Goal: Task Accomplishment & Management: Manage account settings

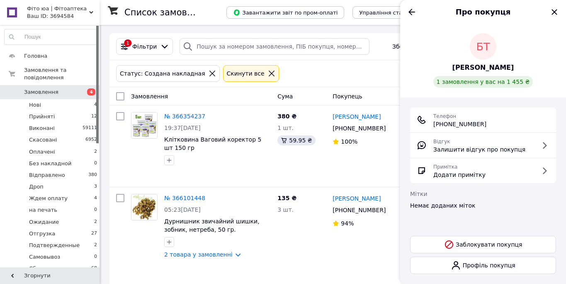
click at [55, 93] on span "Замовлення" at bounding box center [41, 91] width 34 height 7
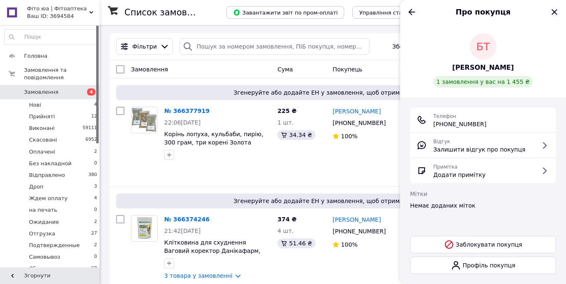
click at [556, 13] on icon "Закрити" at bounding box center [554, 11] width 5 height 5
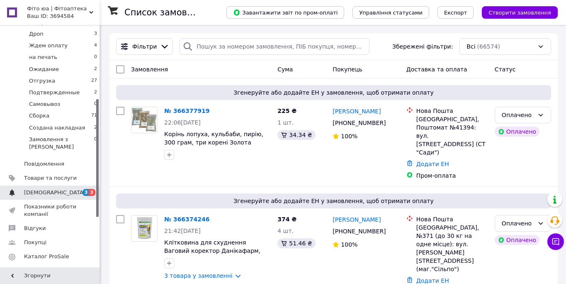
click at [29, 189] on span "[DEMOGRAPHIC_DATA]" at bounding box center [54, 192] width 61 height 7
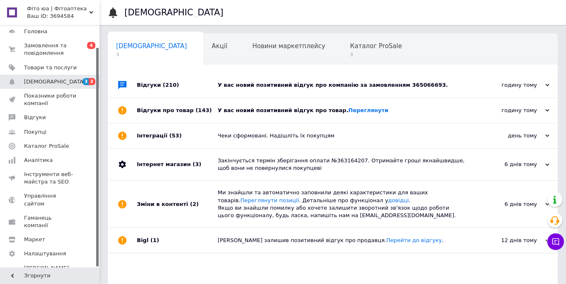
click at [147, 110] on div "Відгуки про товар (143)" at bounding box center [177, 110] width 81 height 25
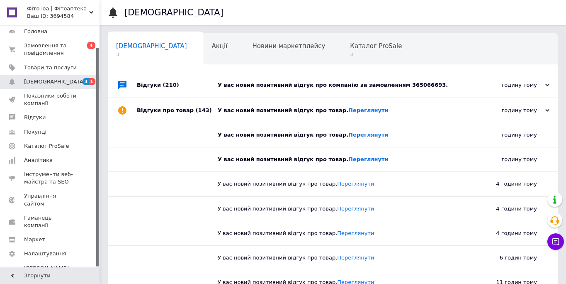
click at [145, 86] on div "Відгуки (210)" at bounding box center [177, 85] width 81 height 25
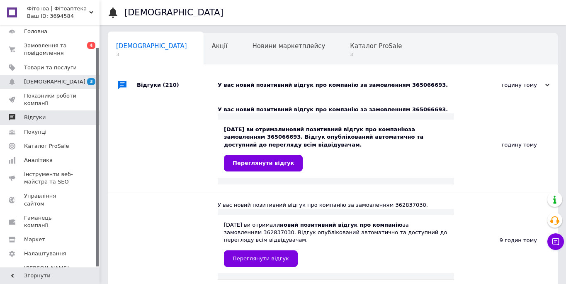
click at [49, 120] on span "Відгуки" at bounding box center [50, 117] width 53 height 7
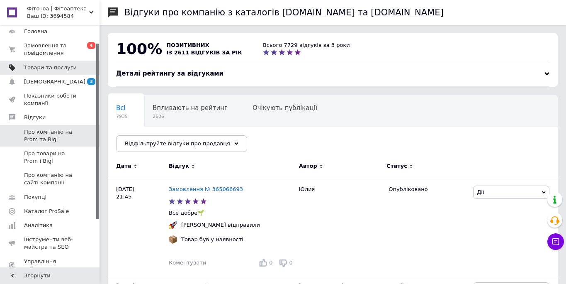
click at [78, 68] on span at bounding box center [88, 67] width 23 height 7
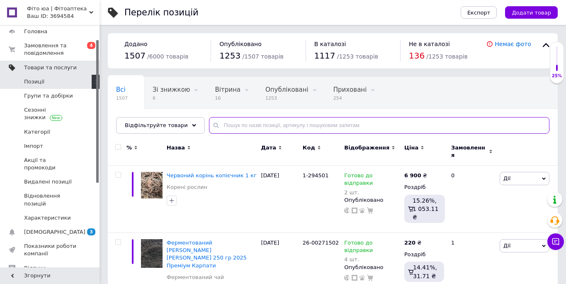
click at [260, 127] on input "text" at bounding box center [379, 125] width 341 height 17
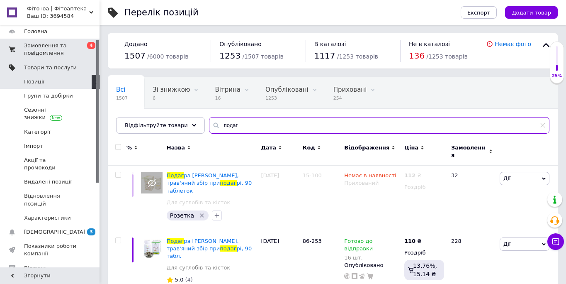
type input "подаг"
click at [41, 53] on span "Замовлення та повідомлення" at bounding box center [50, 49] width 53 height 15
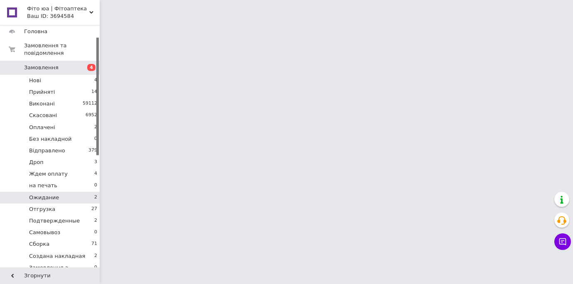
click at [61, 195] on li "Ожидание 2" at bounding box center [51, 198] width 102 height 12
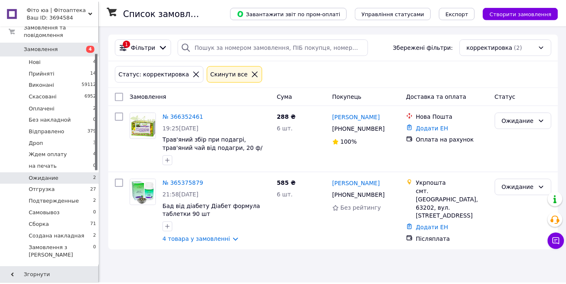
scroll to position [85, 0]
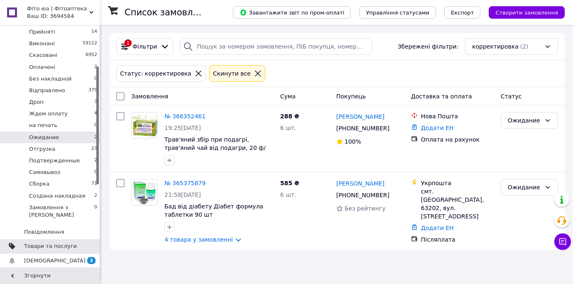
click at [255, 71] on icon at bounding box center [258, 74] width 6 height 6
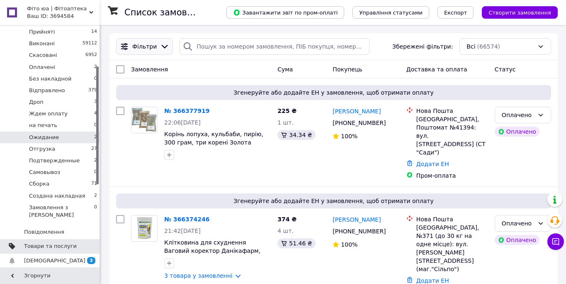
click at [148, 45] on span "Фільтри" at bounding box center [144, 46] width 24 height 8
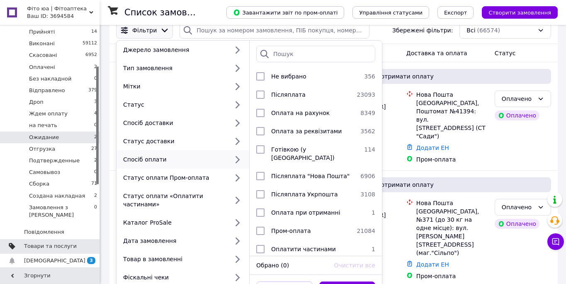
scroll to position [19, 0]
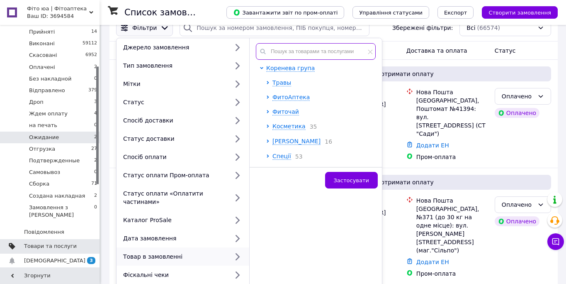
click at [285, 57] on input "text" at bounding box center [316, 51] width 120 height 17
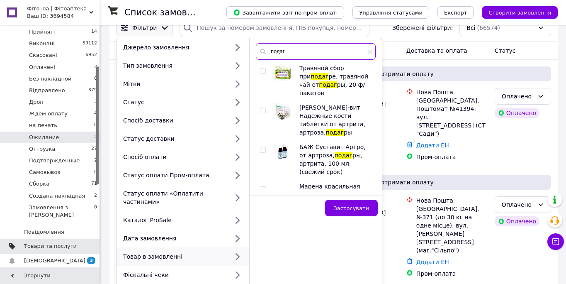
type input "подаг"
click at [263, 72] on input "checkbox" at bounding box center [262, 70] width 5 height 5
checkbox input "true"
click at [355, 202] on button "Застосувати" at bounding box center [351, 208] width 53 height 17
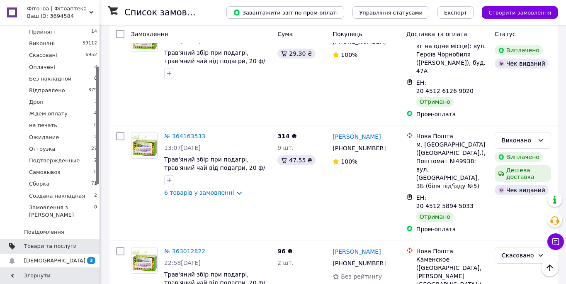
scroll to position [541, 0]
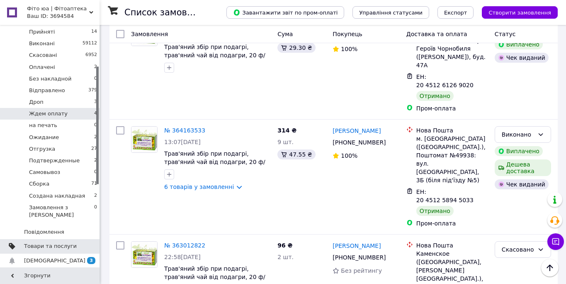
click at [60, 113] on span "Ждем оплату" at bounding box center [48, 113] width 39 height 7
